Goal: Task Accomplishment & Management: Complete application form

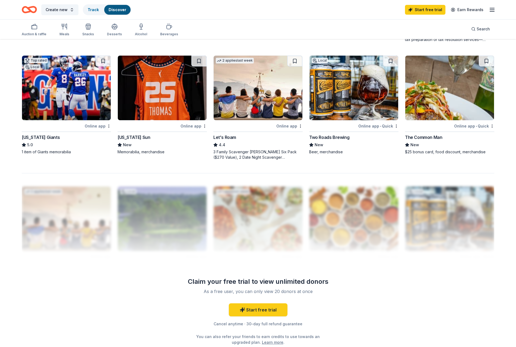
scroll to position [387, 0]
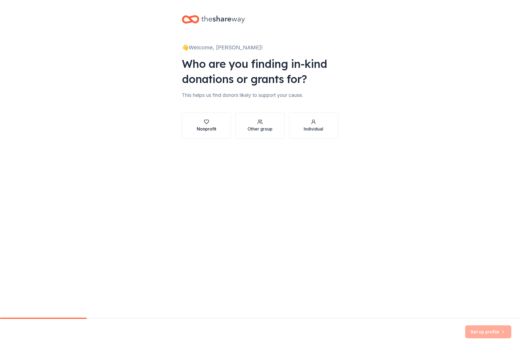
click at [214, 126] on div "Nonprofit" at bounding box center [207, 129] width 20 height 7
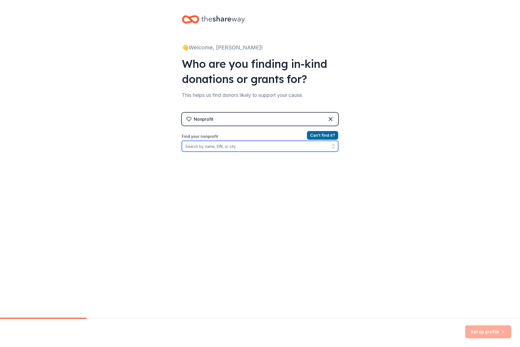
click at [239, 147] on input "Find your nonprofit" at bounding box center [260, 146] width 156 height 11
click at [224, 146] on input "Find your nonprofit" at bounding box center [260, 146] width 156 height 11
paste input "EIN 93-2736368"
type input "EIN 93-2736368"
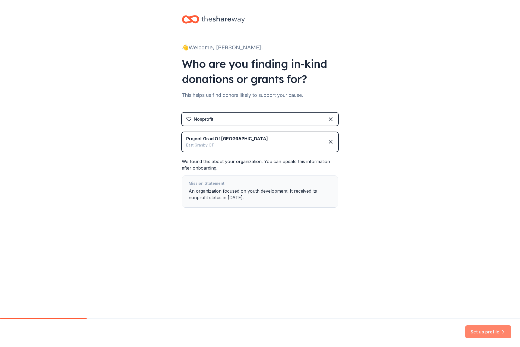
click at [479, 332] on button "Set up profile" at bounding box center [488, 332] width 46 height 13
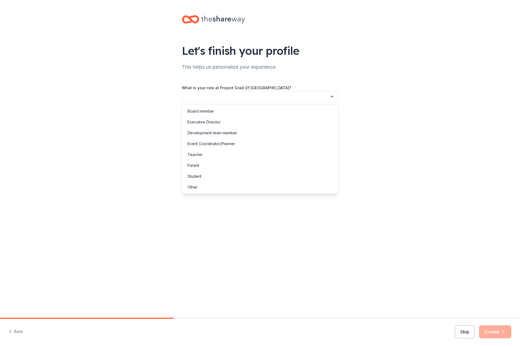
click at [223, 95] on button "button" at bounding box center [260, 96] width 156 height 11
click at [199, 165] on div "Parent" at bounding box center [194, 165] width 12 height 7
click at [210, 121] on button "button" at bounding box center [260, 120] width 156 height 11
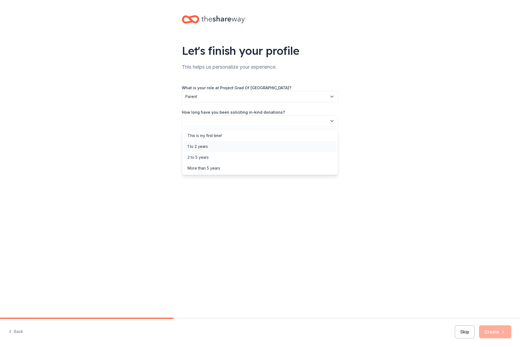
click at [207, 146] on div "1 to 2 years" at bounding box center [198, 146] width 20 height 7
click at [214, 147] on button "button" at bounding box center [260, 145] width 156 height 11
click at [200, 171] on div "Online search" at bounding box center [200, 171] width 25 height 7
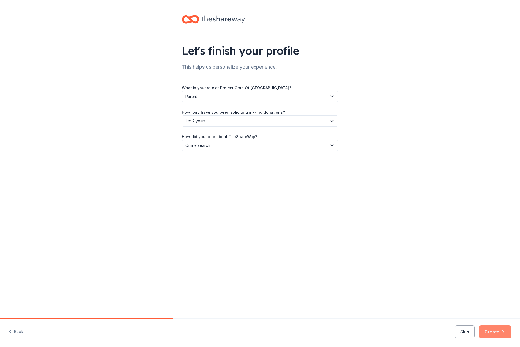
click at [494, 333] on button "Create" at bounding box center [495, 332] width 32 height 13
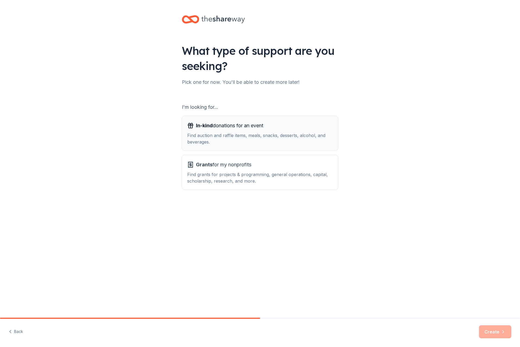
click at [214, 130] on span "In-kind donations for an event" at bounding box center [229, 125] width 67 height 9
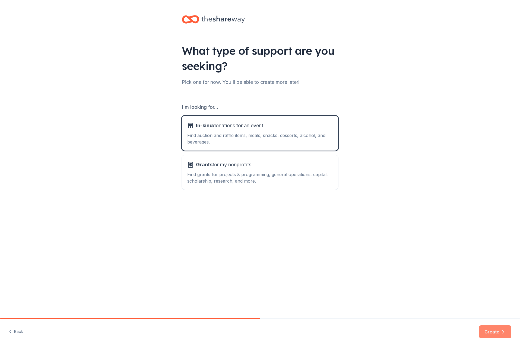
click at [489, 331] on button "Create" at bounding box center [495, 332] width 32 height 13
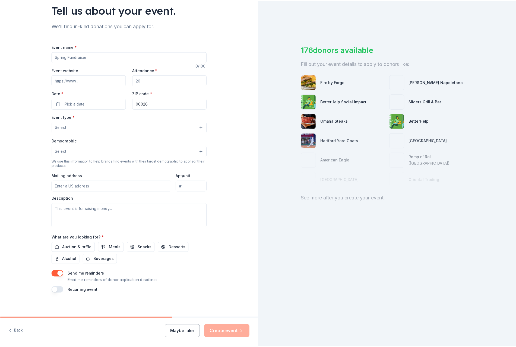
scroll to position [43, 0]
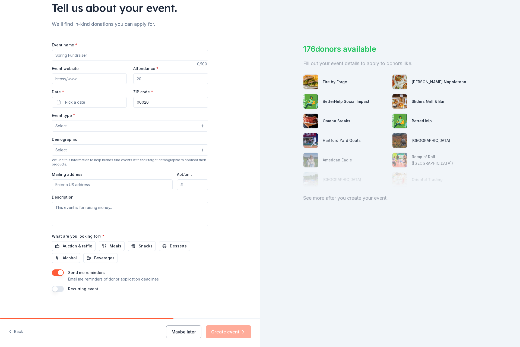
click at [185, 330] on button "Maybe later" at bounding box center [183, 332] width 35 height 13
click at [180, 332] on button "Maybe later" at bounding box center [183, 332] width 35 height 13
click at [186, 331] on button "Maybe later" at bounding box center [183, 332] width 35 height 13
click at [177, 331] on button "Maybe later" at bounding box center [183, 332] width 35 height 13
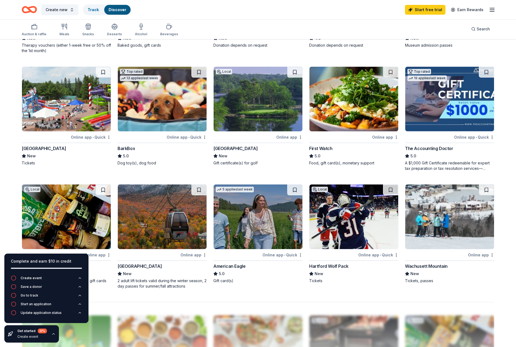
scroll to position [248, 0]
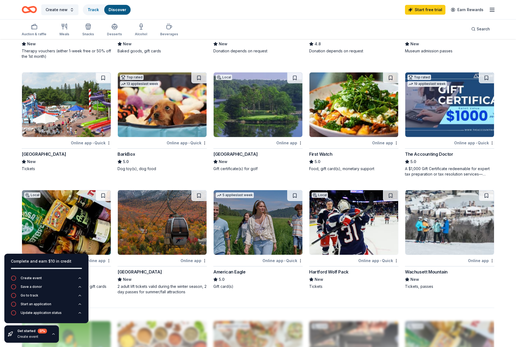
click at [225, 152] on div "[GEOGRAPHIC_DATA]" at bounding box center [235, 154] width 44 height 7
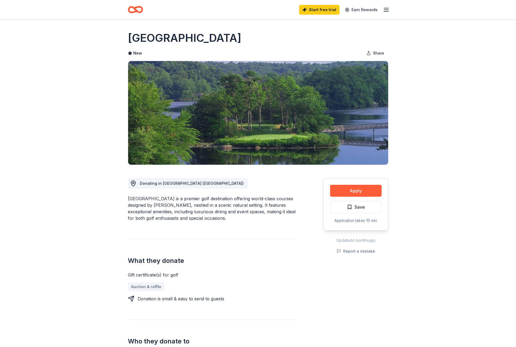
drag, startPoint x: 128, startPoint y: 37, endPoint x: 188, endPoint y: 40, distance: 59.8
click at [182, 40] on h1 "[GEOGRAPHIC_DATA]" at bounding box center [185, 37] width 114 height 15
drag, startPoint x: 193, startPoint y: 40, endPoint x: 177, endPoint y: 40, distance: 16.6
click at [177, 40] on div "[GEOGRAPHIC_DATA]" at bounding box center [258, 37] width 261 height 15
